Goal: Information Seeking & Learning: Learn about a topic

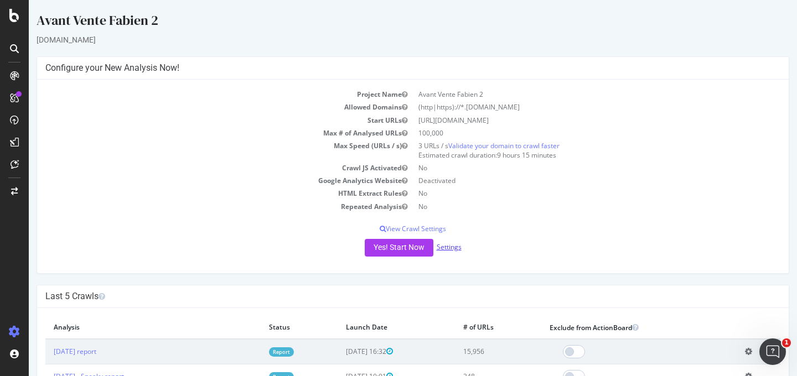
click at [454, 245] on link "Settings" at bounding box center [449, 246] width 25 height 9
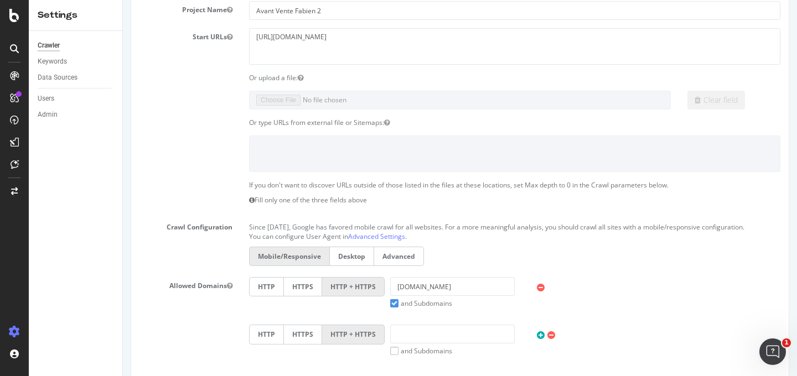
scroll to position [64, 0]
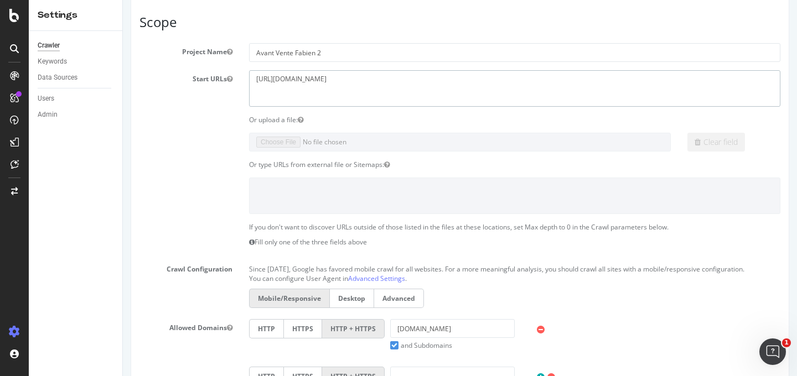
drag, startPoint x: 348, startPoint y: 86, endPoint x: 250, endPoint y: 68, distance: 99.1
click at [250, 68] on section "Project Name Avant Vente Fabien 2 Start URLs https://www.maxizoo.fr Or upload a…" at bounding box center [460, 270] width 641 height 455
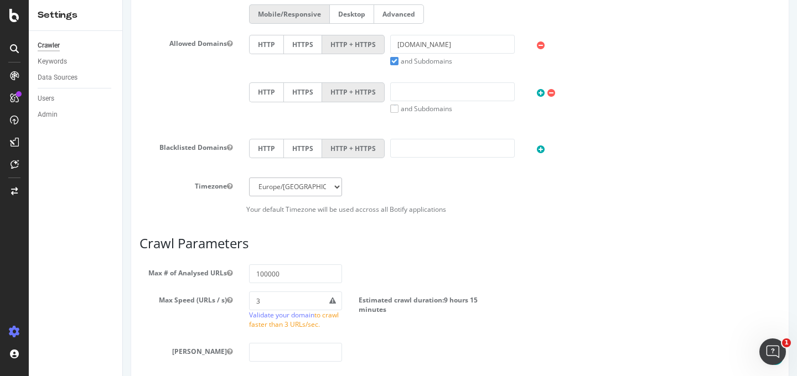
scroll to position [0, 0]
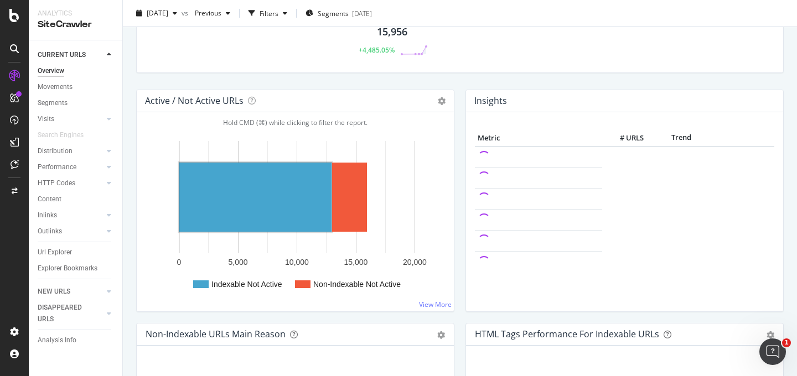
scroll to position [71, 0]
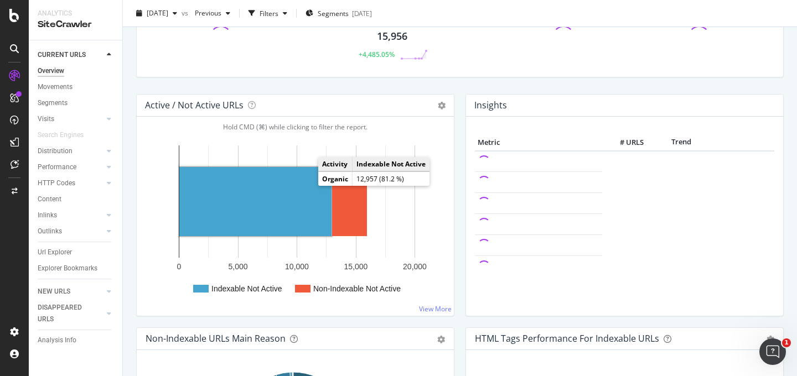
click at [288, 185] on rect "A chart." at bounding box center [255, 201] width 152 height 69
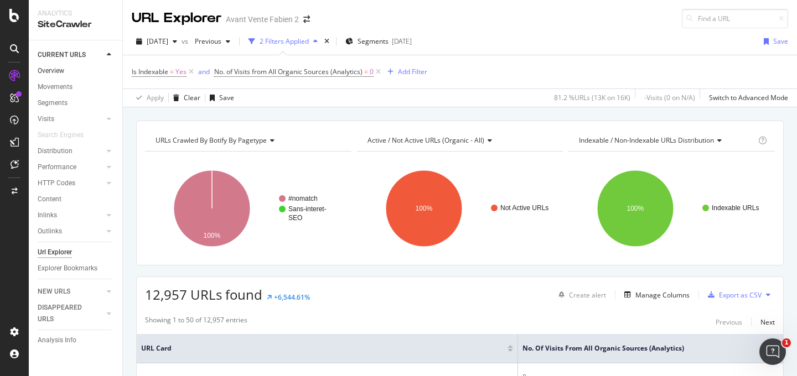
drag, startPoint x: 56, startPoint y: 69, endPoint x: 68, endPoint y: 71, distance: 12.4
click at [56, 69] on div "Overview" at bounding box center [51, 71] width 27 height 12
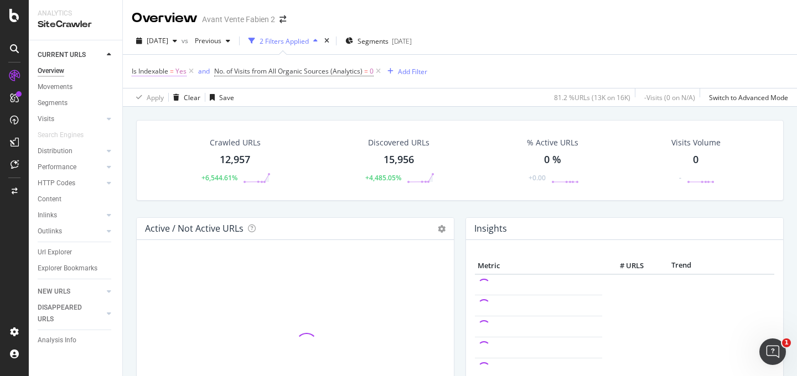
click at [192, 71] on icon at bounding box center [191, 71] width 9 height 11
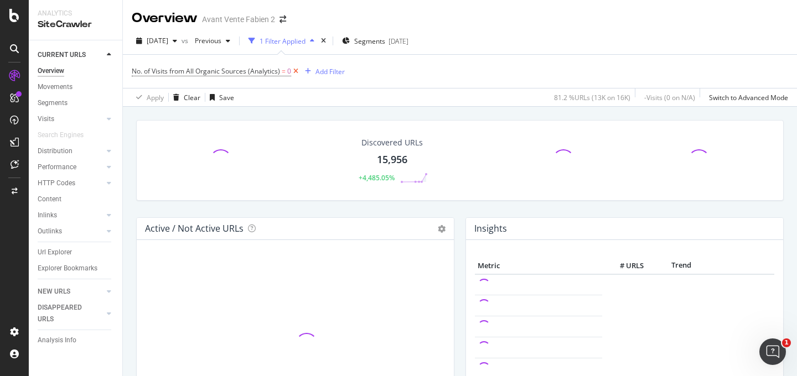
click at [298, 73] on icon at bounding box center [295, 71] width 9 height 11
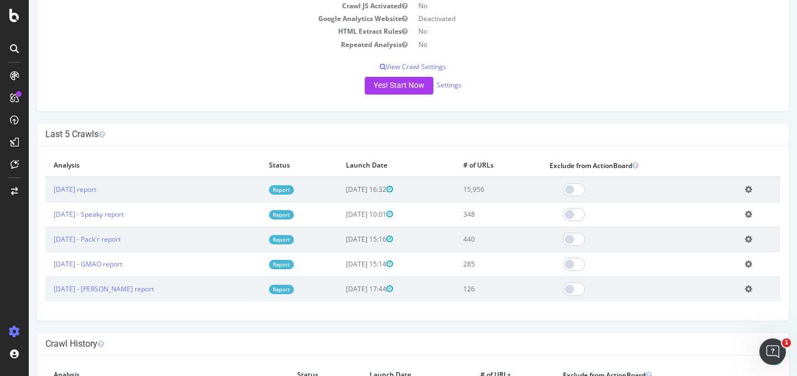
scroll to position [168, 0]
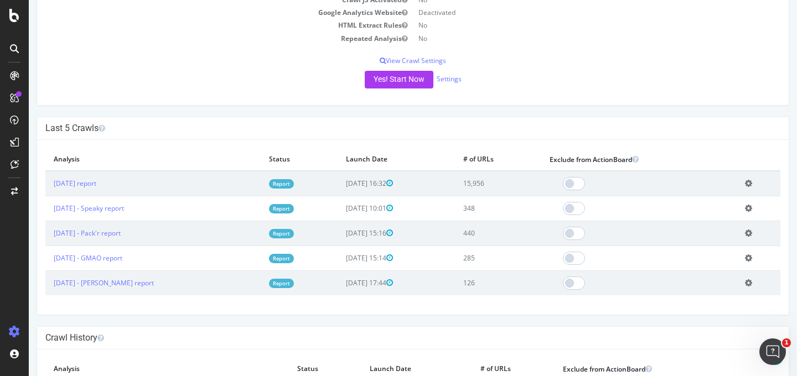
click at [745, 188] on div "Add name Delete analysis" at bounding box center [748, 183] width 7 height 9
click at [745, 186] on icon at bounding box center [748, 183] width 7 height 8
click at [707, 195] on link "Add name" at bounding box center [708, 200] width 89 height 15
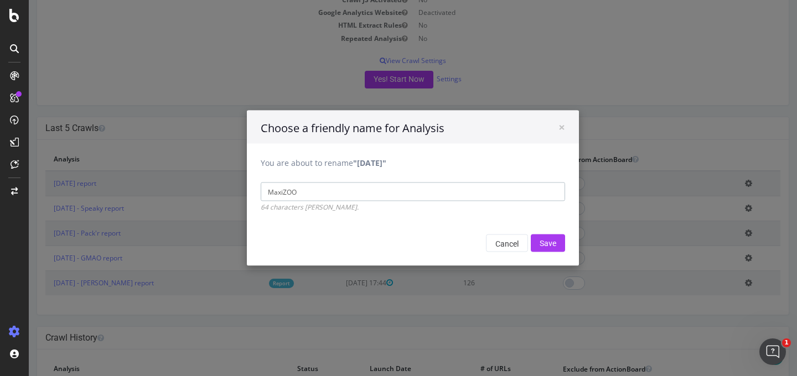
type input "MaxiZOO"
click at [531, 235] on input "Save" at bounding box center [548, 244] width 34 height 18
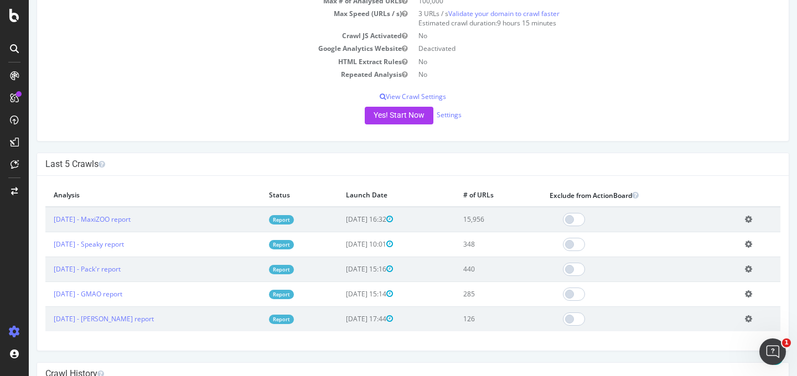
scroll to position [171, 0]
click at [122, 290] on link "[DATE] - GMAO report" at bounding box center [88, 293] width 69 height 9
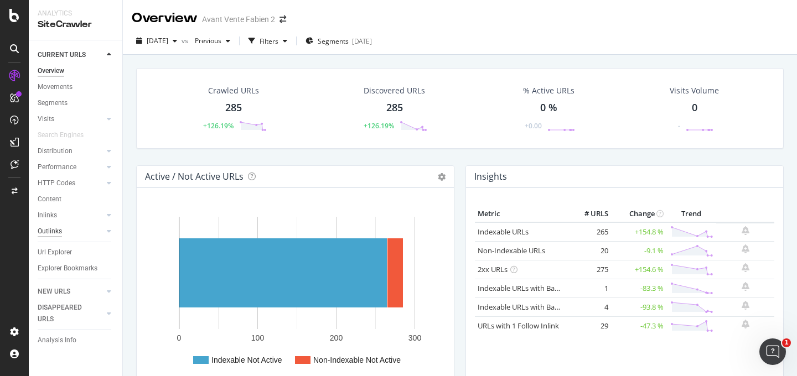
click at [54, 233] on div "Outlinks" at bounding box center [50, 232] width 24 height 12
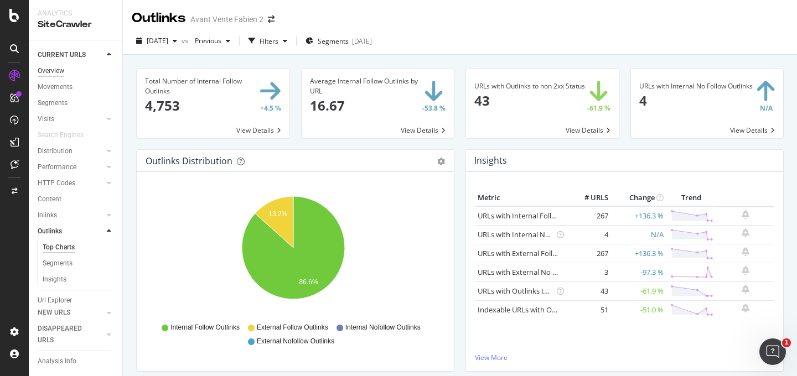
click at [47, 69] on div "Overview" at bounding box center [51, 71] width 27 height 12
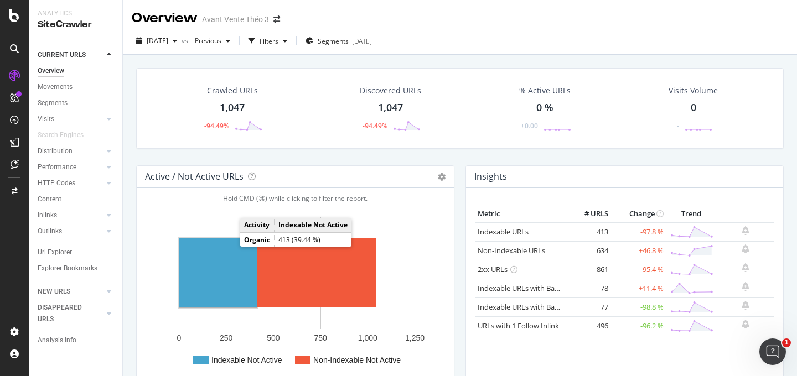
click at [229, 246] on rect "A chart." at bounding box center [218, 273] width 78 height 69
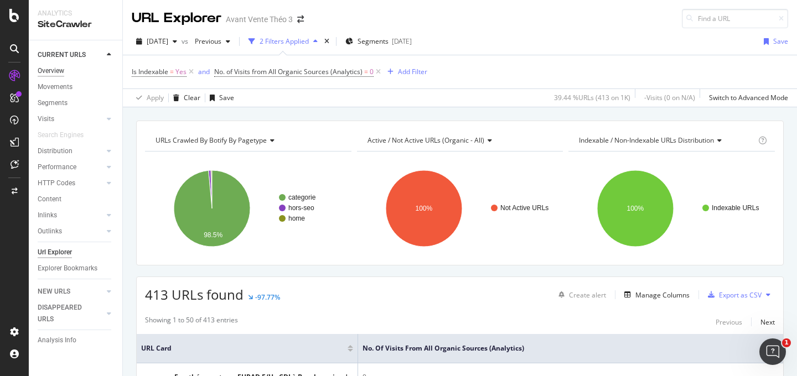
click at [40, 75] on div "Overview" at bounding box center [51, 71] width 27 height 12
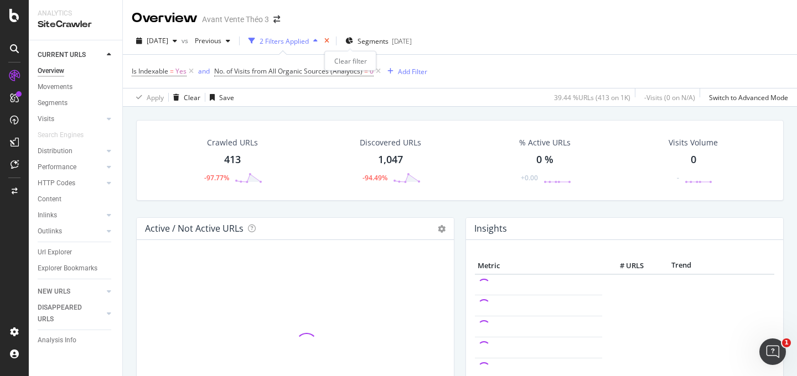
click at [329, 42] on icon "times" at bounding box center [326, 41] width 5 height 7
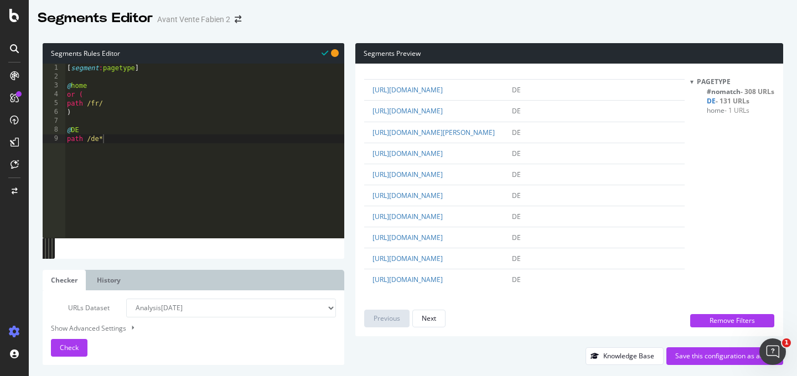
scroll to position [2589, 0]
click at [349, 51] on div "Segments Preview url pagetype qualifiers [URL][DOMAIN_NAME] DE [URL][DOMAIN_NAM…" at bounding box center [563, 204] width 439 height 322
click at [348, 50] on div "Segments Preview url pagetype qualifiers [URL][DOMAIN_NAME] DE [URL][DOMAIN_NAM…" at bounding box center [563, 204] width 439 height 322
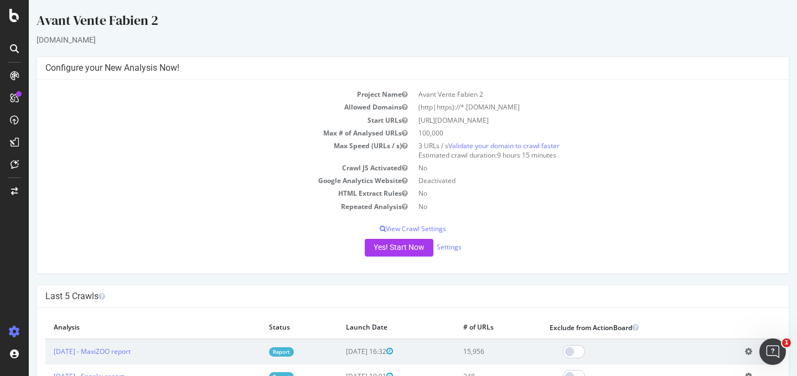
scroll to position [164, 0]
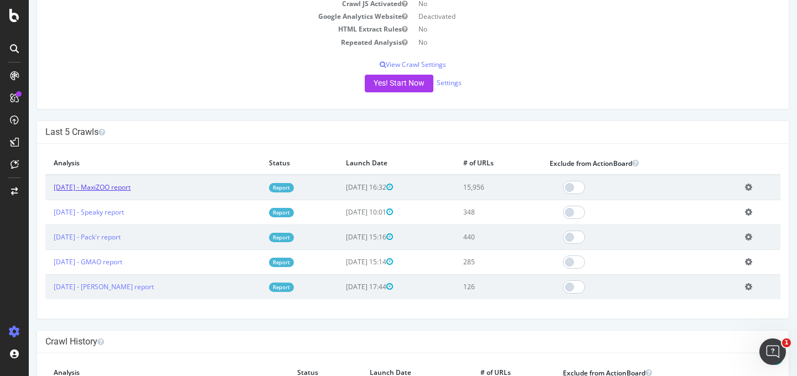
click at [131, 190] on link "[DATE] - MaxiZOO report" at bounding box center [92, 187] width 77 height 9
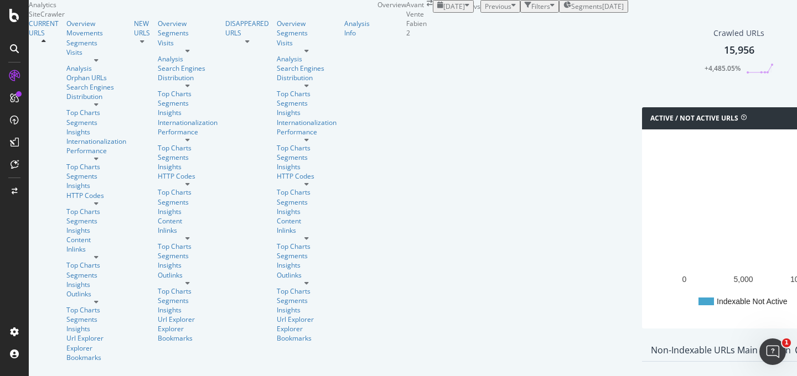
scroll to position [246, 0]
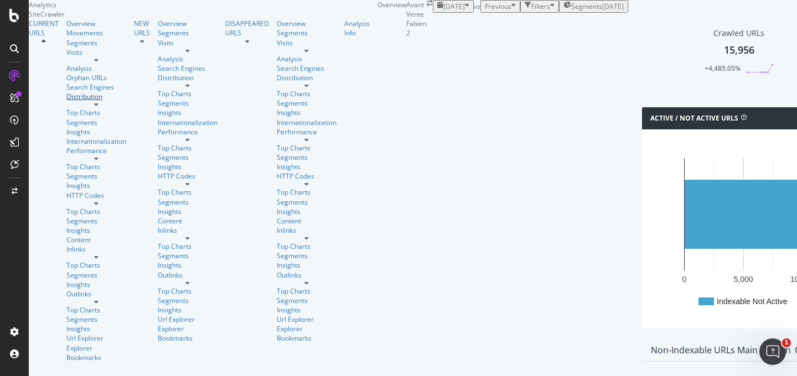
click at [66, 101] on div "Distribution" at bounding box center [96, 96] width 60 height 9
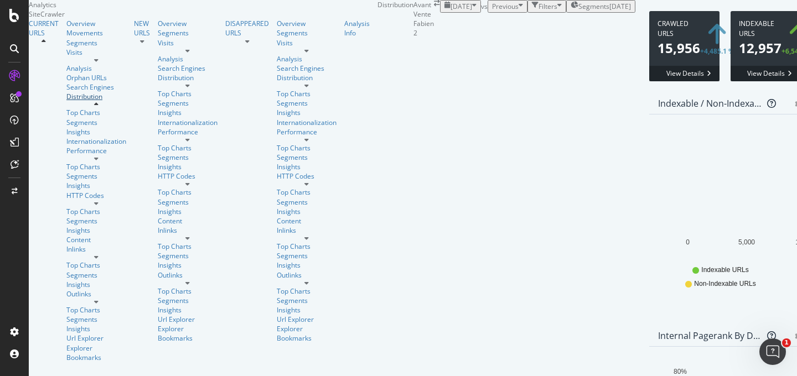
scroll to position [1681, 0]
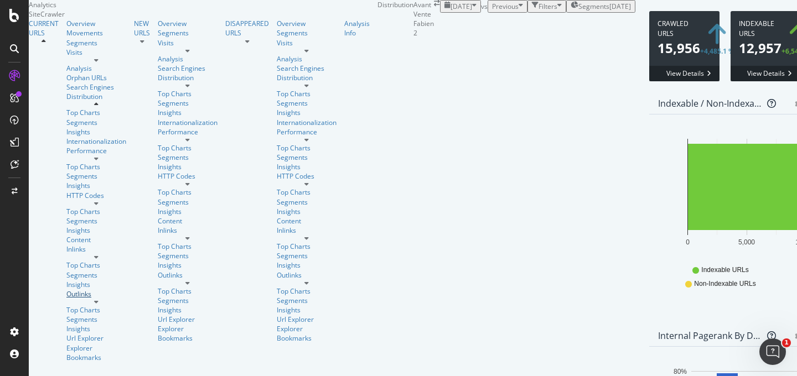
drag, startPoint x: 44, startPoint y: 295, endPoint x: 223, endPoint y: 233, distance: 189.3
click at [66, 295] on div "Outlinks" at bounding box center [96, 294] width 60 height 9
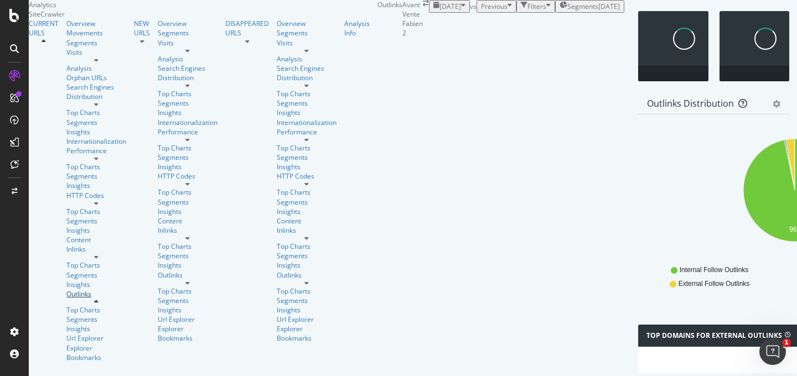
scroll to position [462, 0]
